Goal: Information Seeking & Learning: Learn about a topic

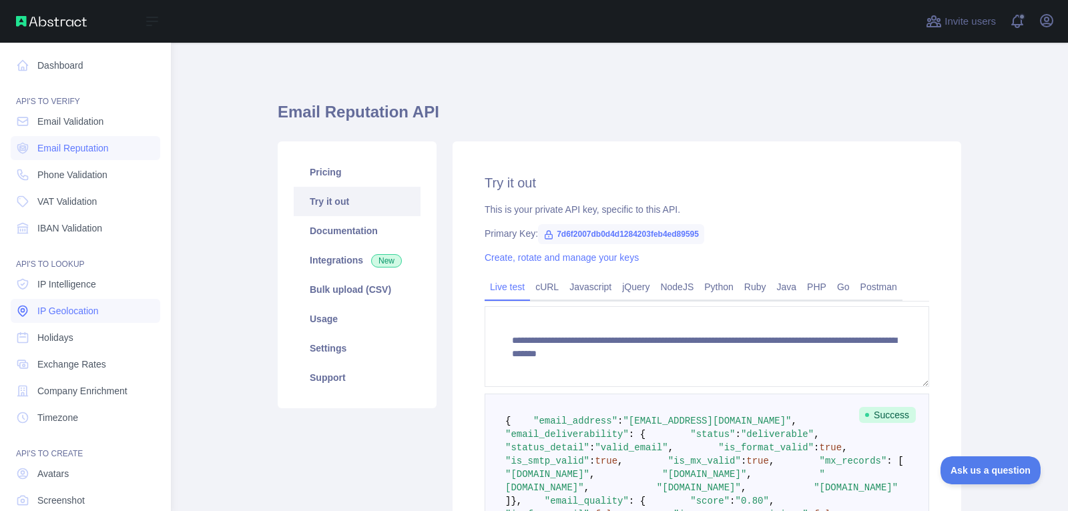
click at [89, 304] on span "IP Geolocation" at bounding box center [67, 310] width 61 height 13
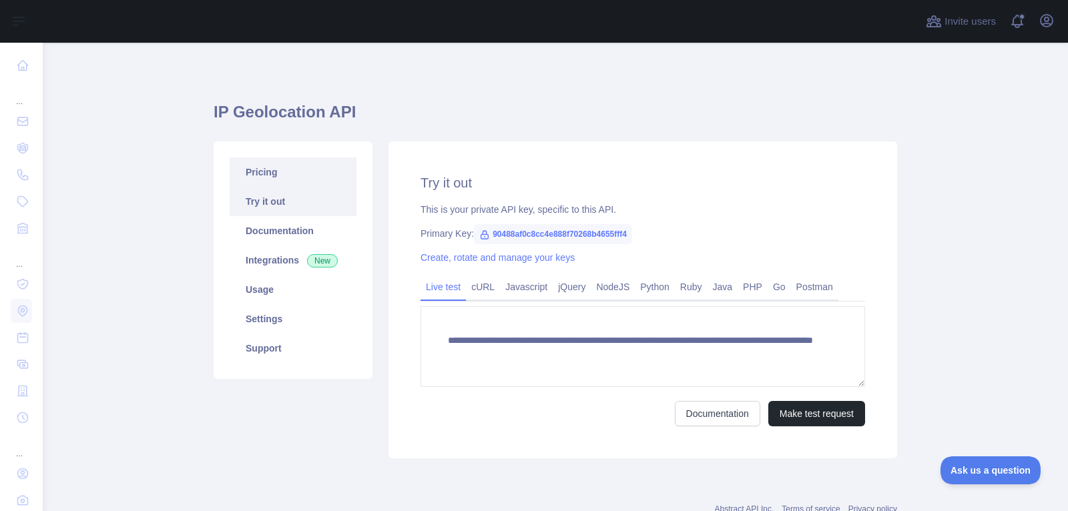
click at [280, 172] on link "Pricing" at bounding box center [293, 172] width 127 height 29
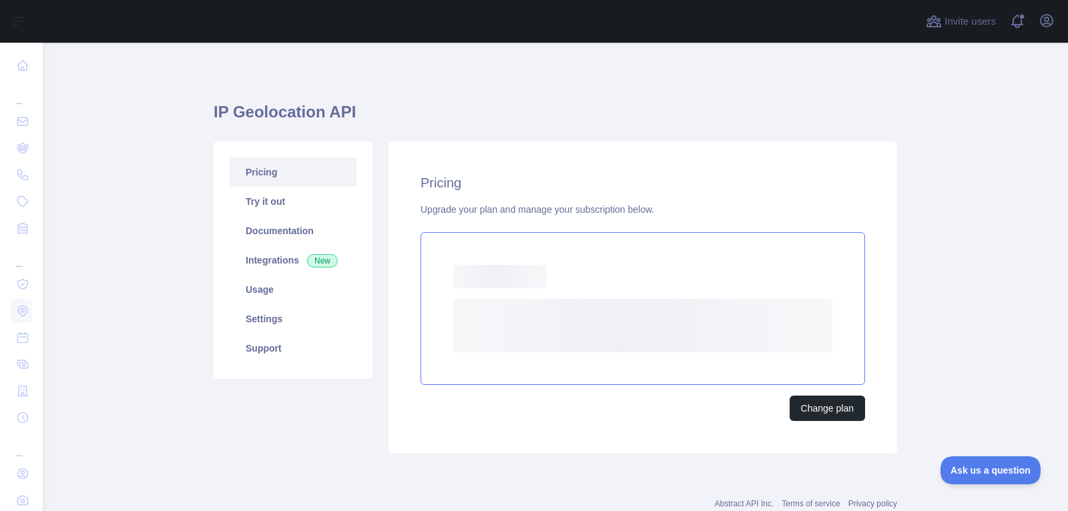
click at [556, 287] on div "Loading..." at bounding box center [642, 276] width 379 height 23
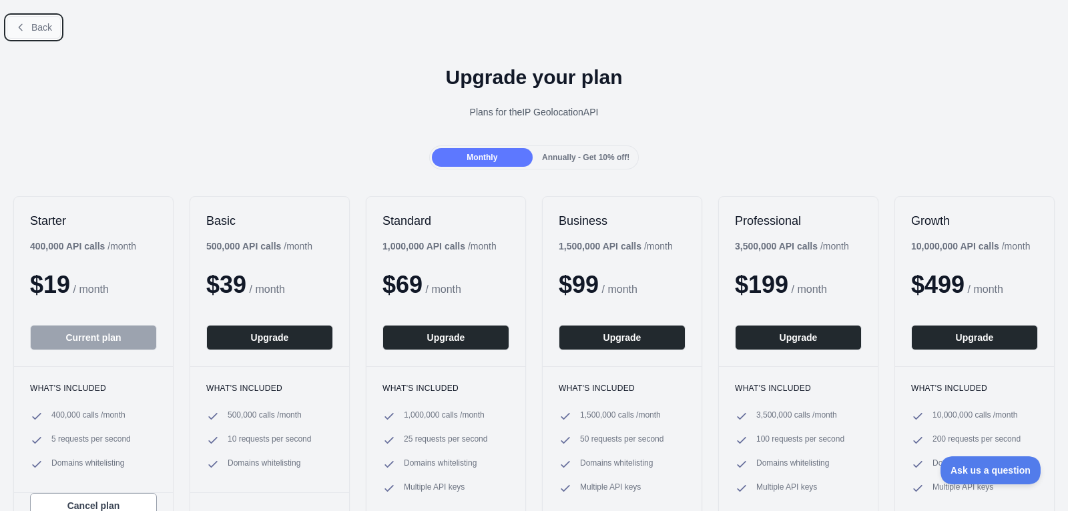
click at [21, 32] on button "Back" at bounding box center [34, 27] width 54 height 23
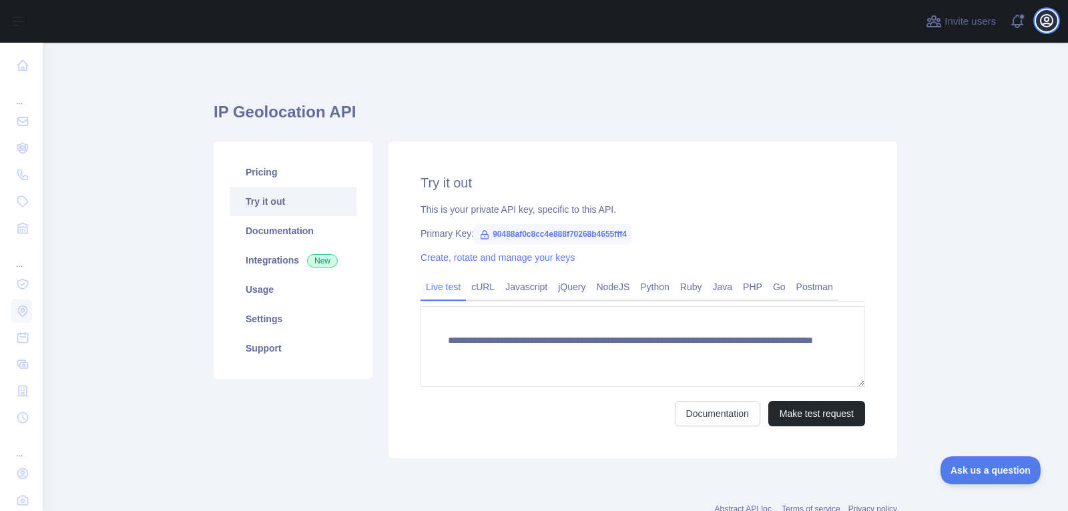
click at [1048, 17] on icon "button" at bounding box center [1047, 21] width 12 height 12
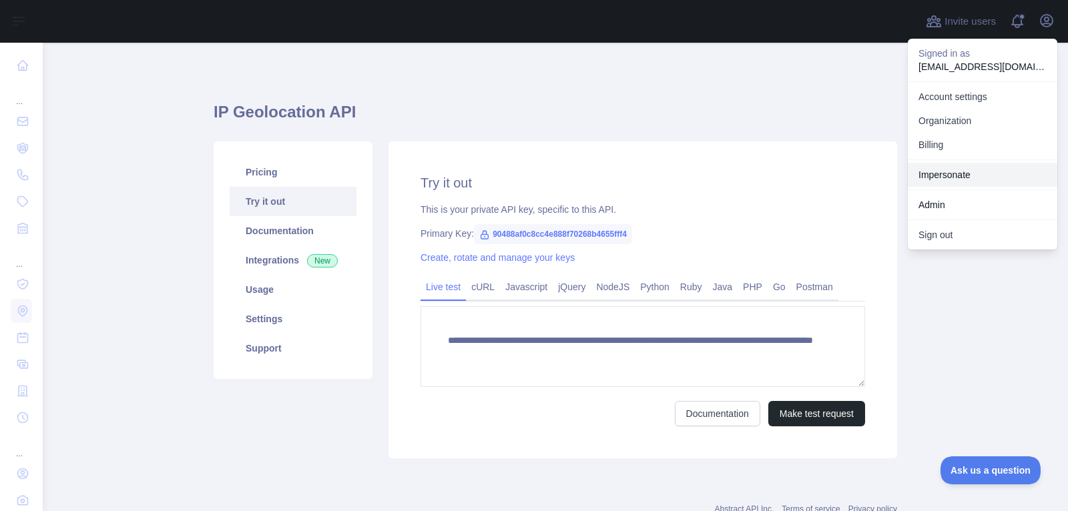
click at [968, 178] on link "Impersonate" at bounding box center [983, 175] width 150 height 24
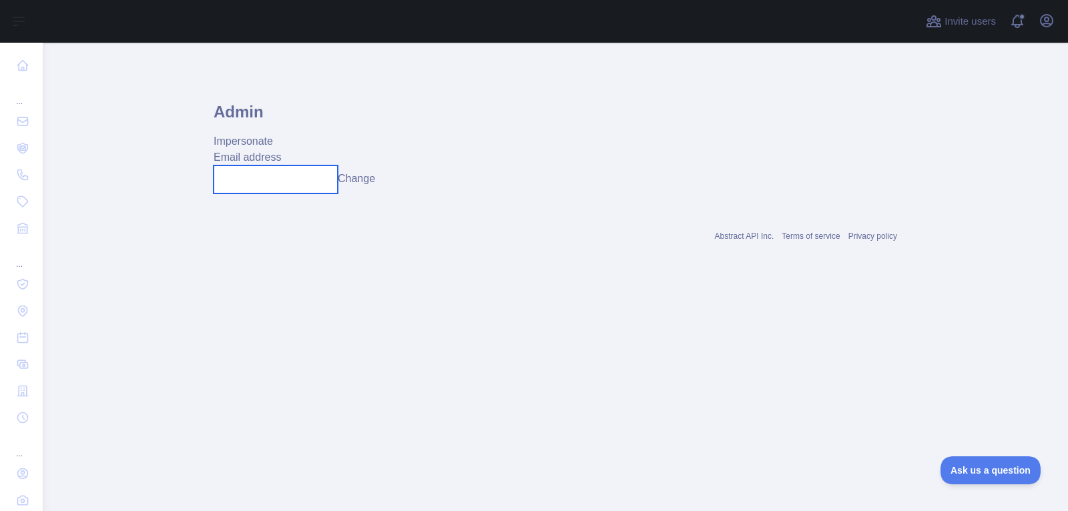
click at [315, 170] on input "text" at bounding box center [276, 180] width 124 height 28
paste input "**********"
type input "**********"
click at [374, 176] on button "Change" at bounding box center [356, 179] width 37 height 16
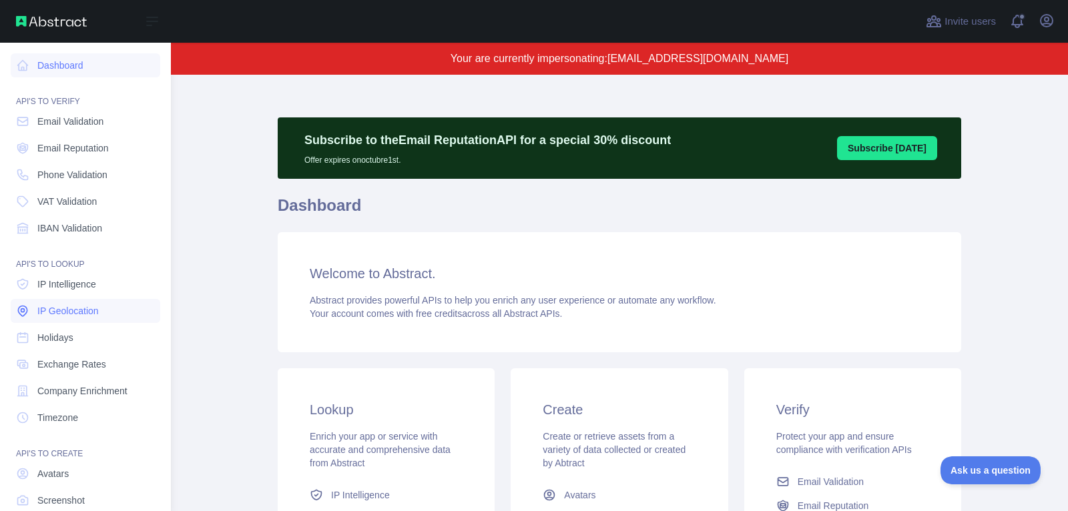
click at [63, 316] on span "IP Geolocation" at bounding box center [67, 310] width 61 height 13
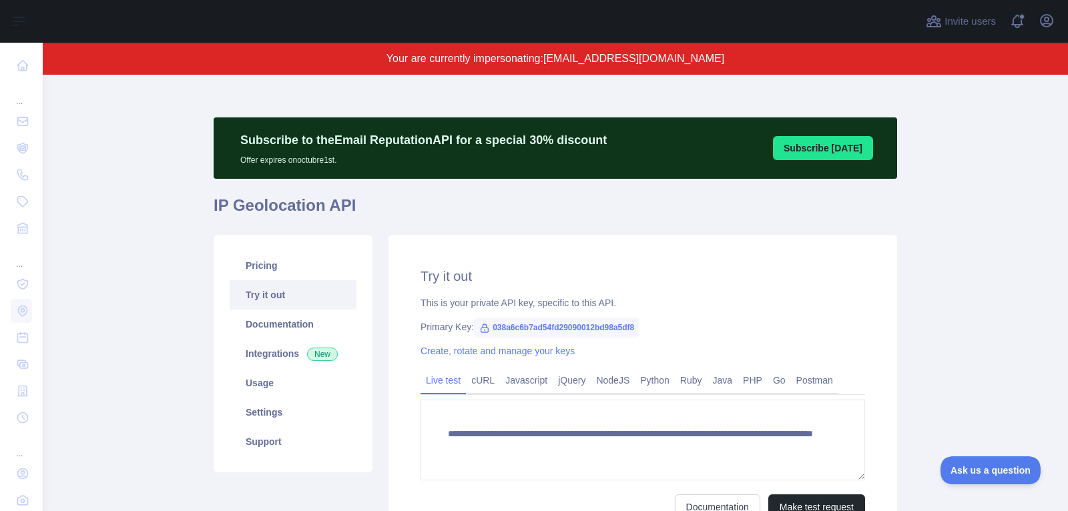
click at [326, 250] on div "Pricing Try it out Documentation Integrations New Usage Settings Support" at bounding box center [293, 354] width 159 height 238
click at [326, 252] on link "Pricing" at bounding box center [293, 265] width 127 height 29
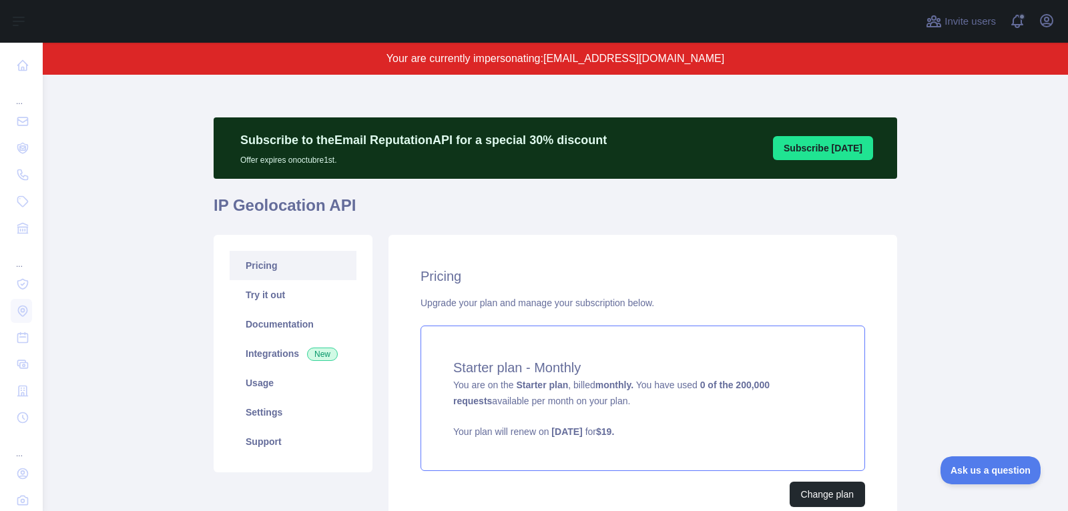
click at [582, 420] on div "Starter plan - Monthly You are on the Starter plan , billed monthly. You have u…" at bounding box center [643, 399] width 445 height 146
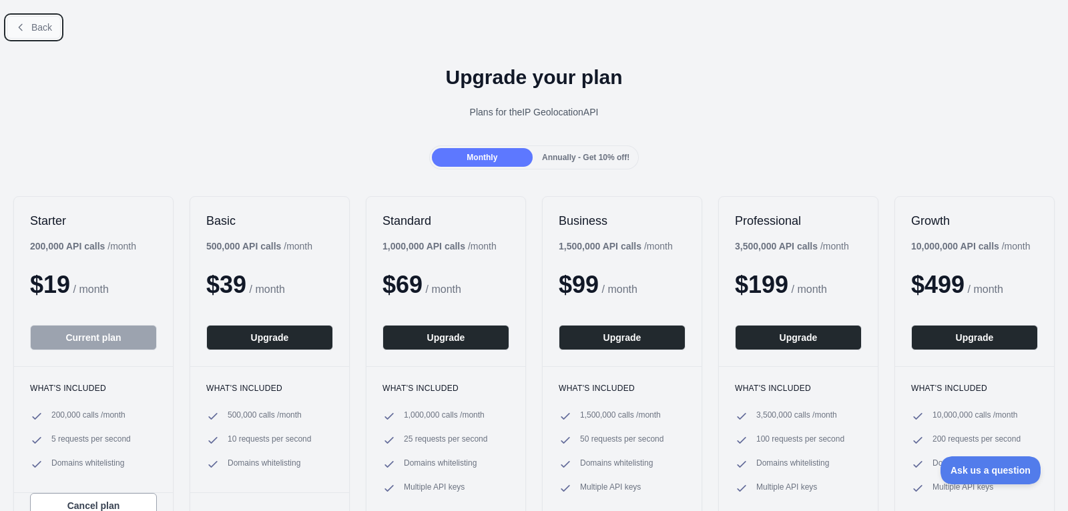
click at [29, 33] on button "Back" at bounding box center [34, 27] width 54 height 23
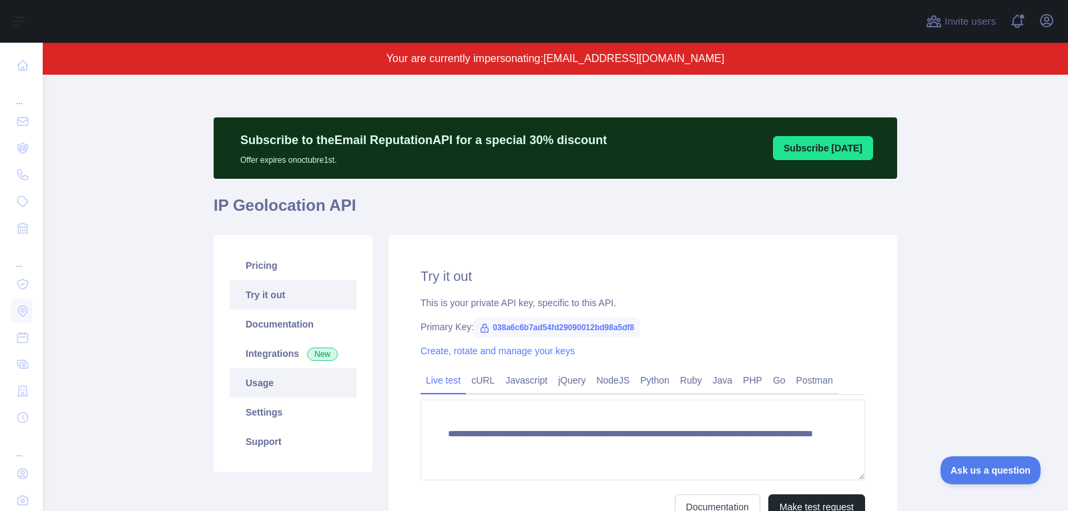
click at [311, 389] on link "Usage" at bounding box center [293, 383] width 127 height 29
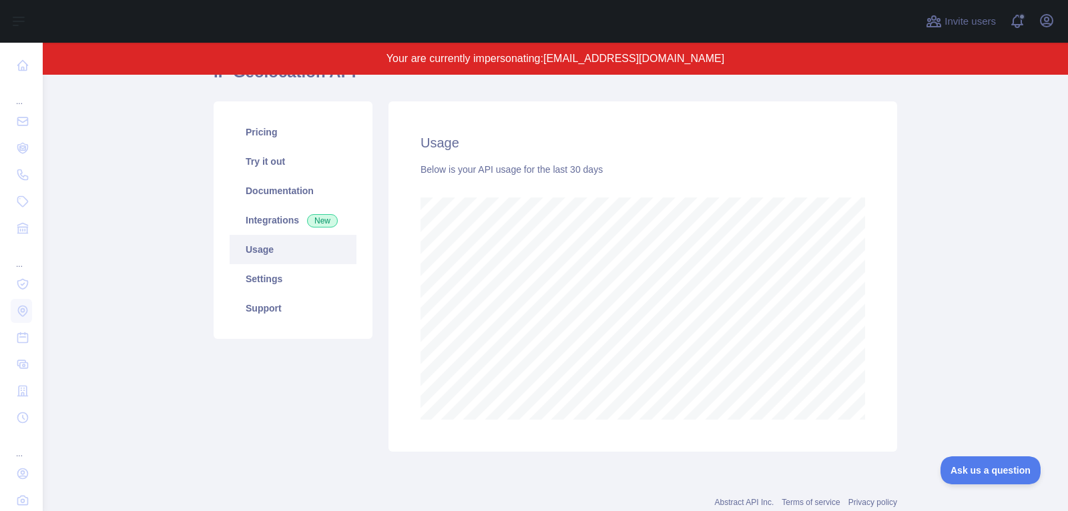
scroll to position [137, 0]
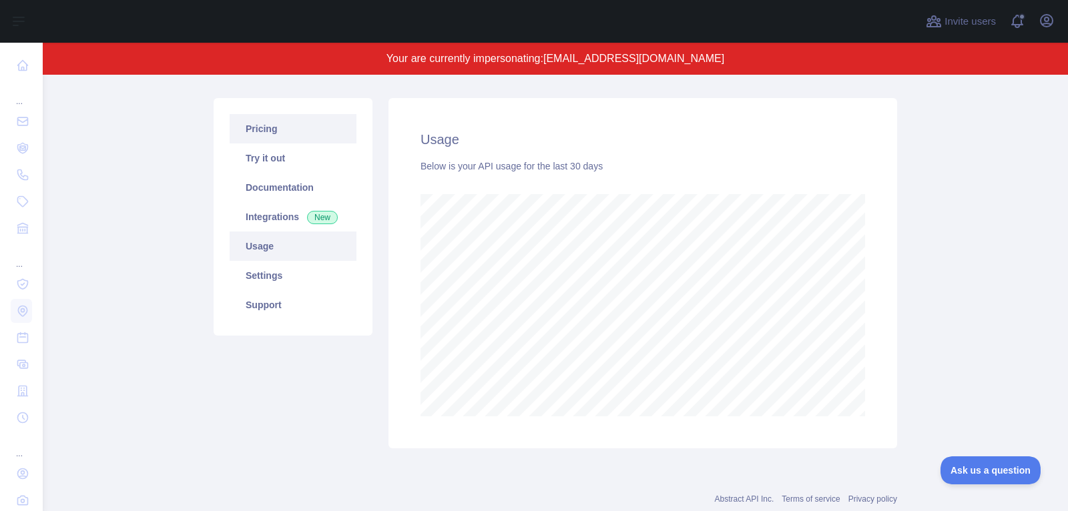
click at [261, 118] on link "Pricing" at bounding box center [293, 128] width 127 height 29
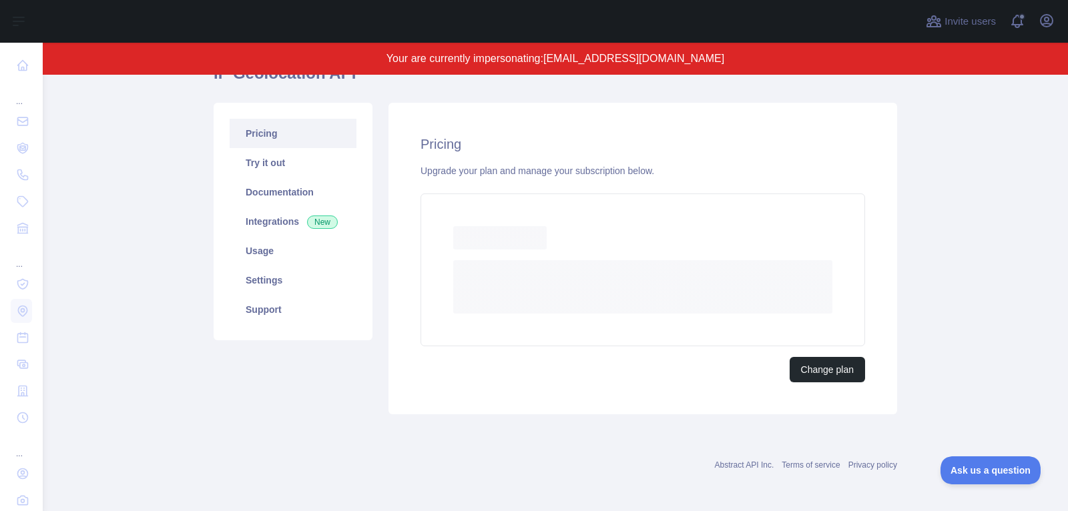
scroll to position [125, 0]
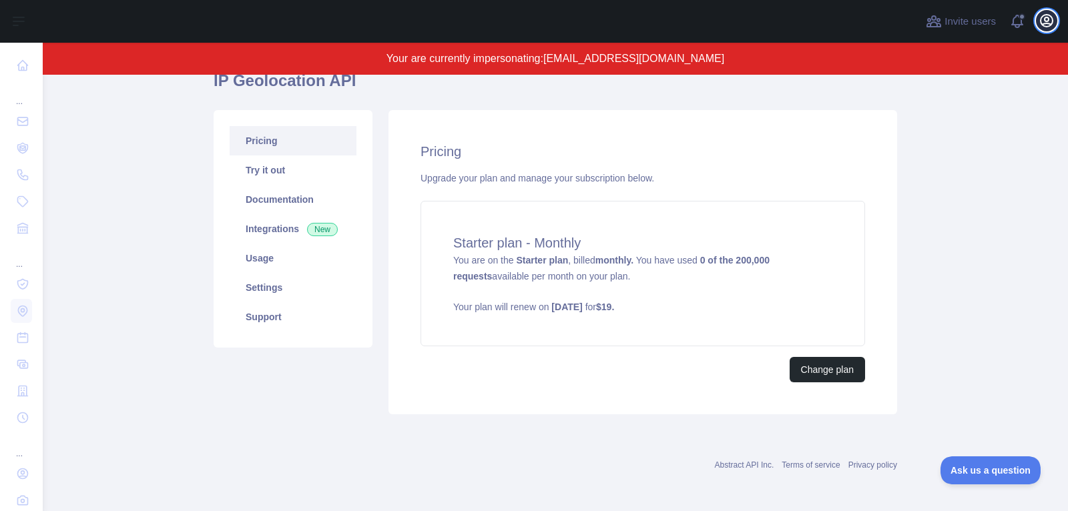
click at [1038, 25] on button "Open user menu" at bounding box center [1046, 20] width 21 height 21
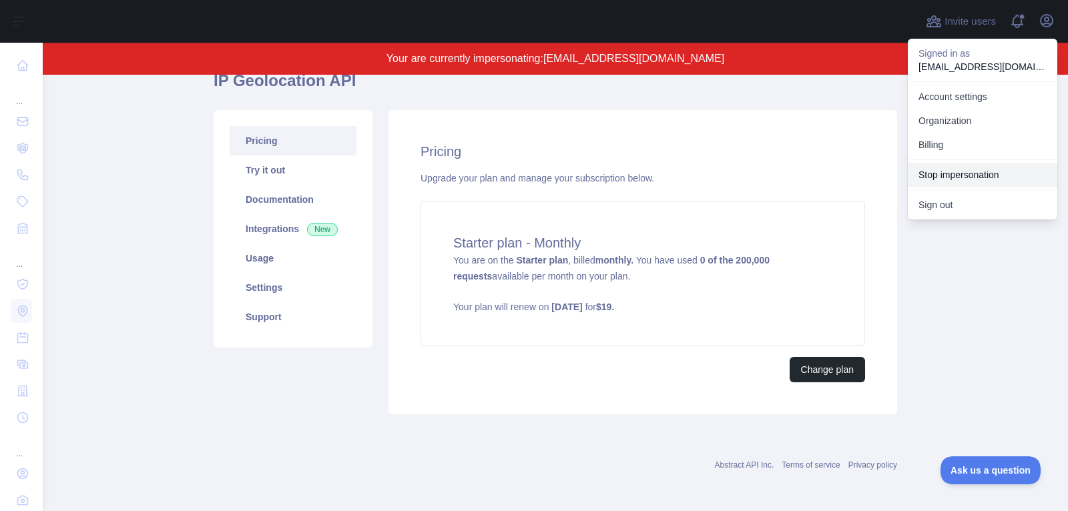
click at [994, 175] on button "Stop impersonation" at bounding box center [983, 175] width 150 height 24
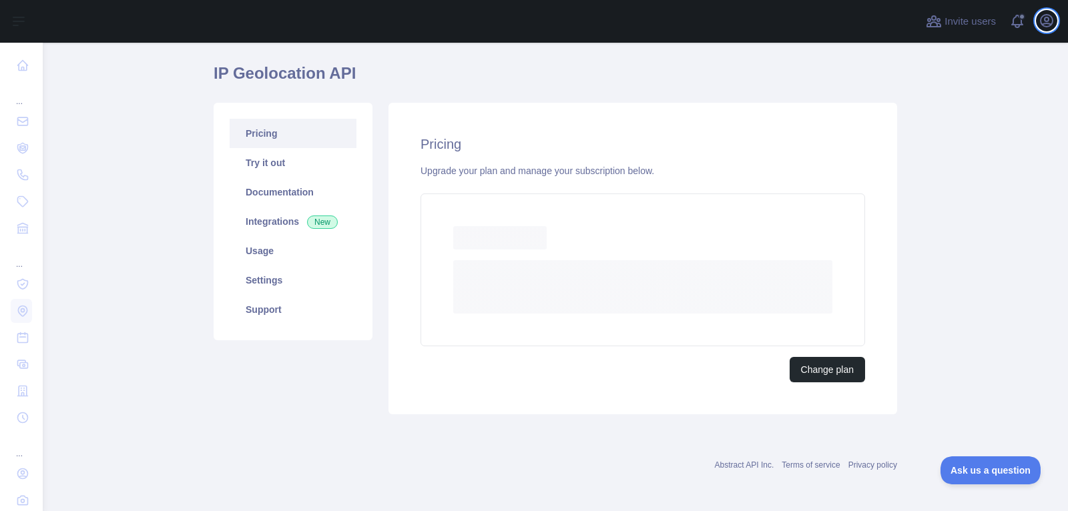
scroll to position [31, 0]
